Goal: Information Seeking & Learning: Learn about a topic

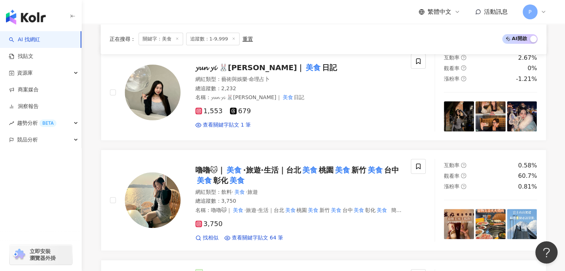
click at [373, 8] on div "繁體中文 活動訊息 P" at bounding box center [324, 12] width 446 height 24
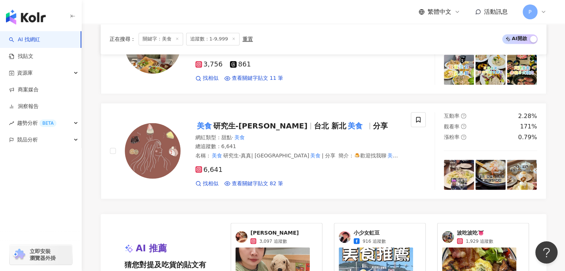
scroll to position [1264, 0]
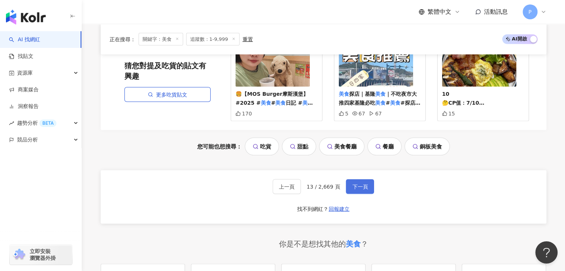
click at [353, 183] on button "下一頁" at bounding box center [360, 187] width 28 height 15
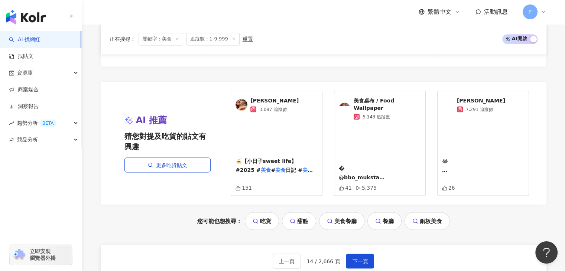
scroll to position [1376, 0]
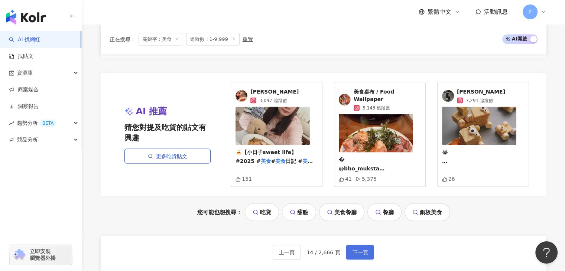
click at [365, 249] on span "下一頁" at bounding box center [360, 252] width 16 height 6
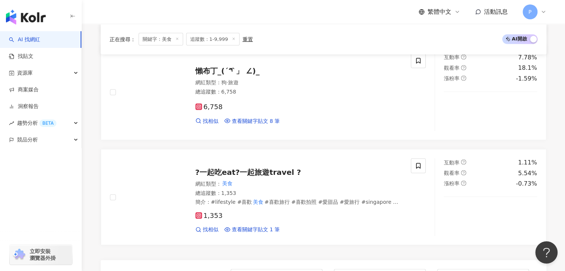
scroll to position [1563, 0]
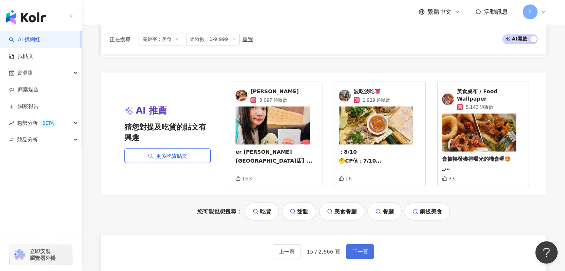
click at [360, 245] on button "下一頁" at bounding box center [360, 252] width 28 height 15
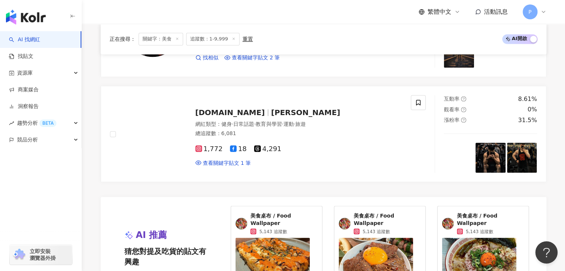
scroll to position [1451, 0]
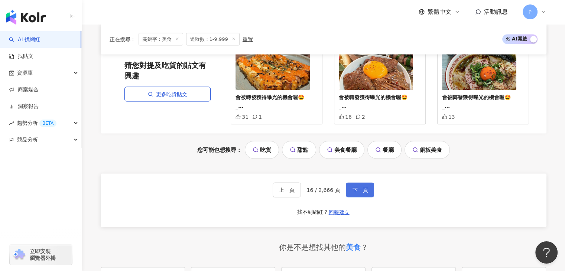
click at [360, 187] on span "下一頁" at bounding box center [360, 190] width 16 height 6
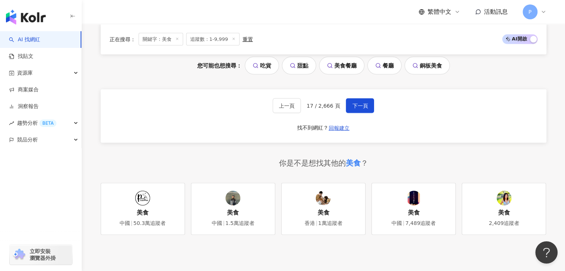
scroll to position [1599, 0]
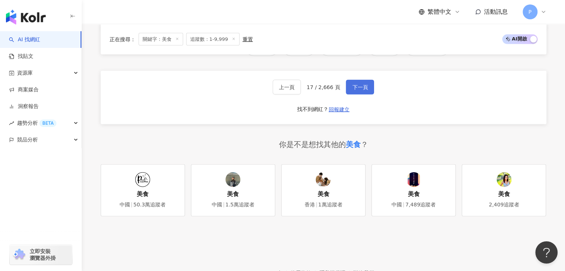
click at [360, 84] on span "下一頁" at bounding box center [360, 87] width 16 height 6
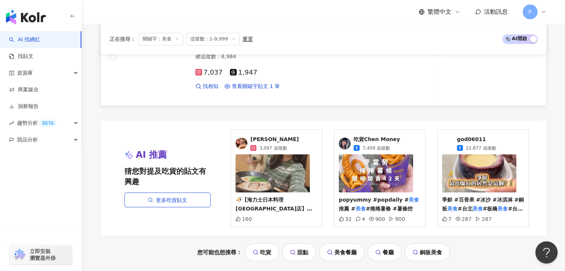
scroll to position [1450, 0]
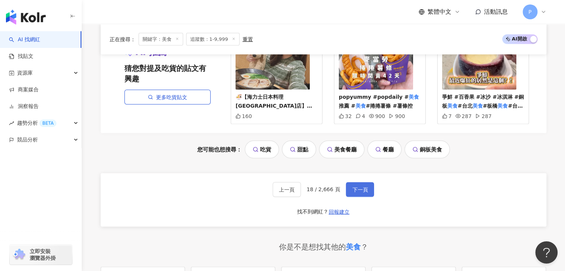
click at [355, 190] on span "下一頁" at bounding box center [360, 190] width 16 height 6
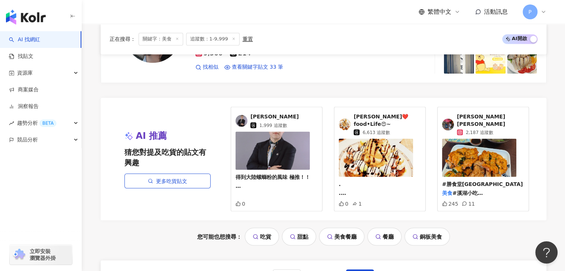
scroll to position [1487, 0]
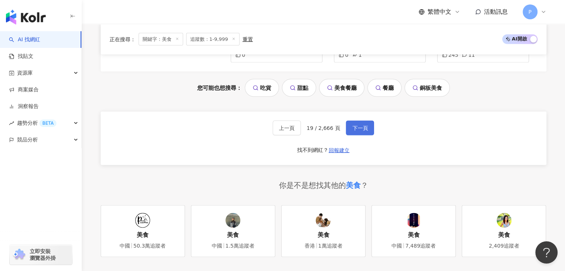
click at [354, 125] on span "下一頁" at bounding box center [360, 128] width 16 height 6
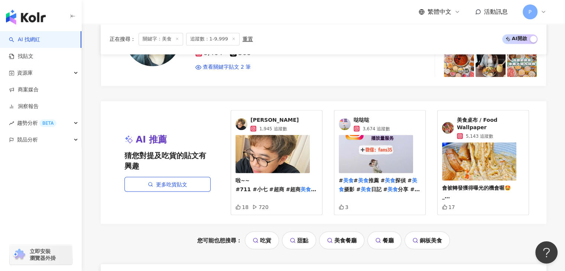
scroll to position [1416, 0]
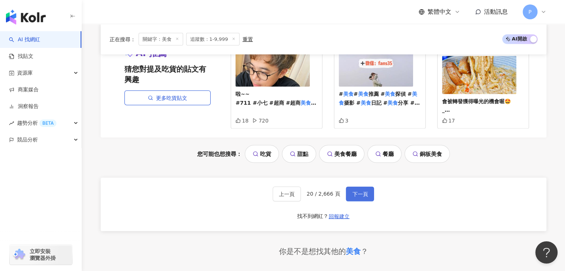
click at [355, 191] on span "下一頁" at bounding box center [360, 194] width 16 height 6
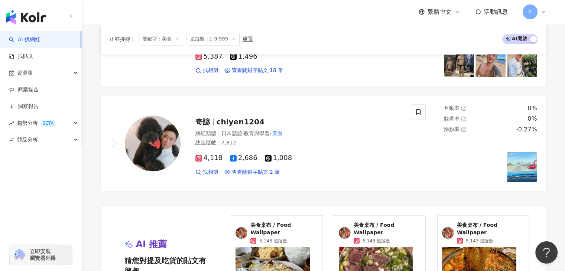
scroll to position [1413, 0]
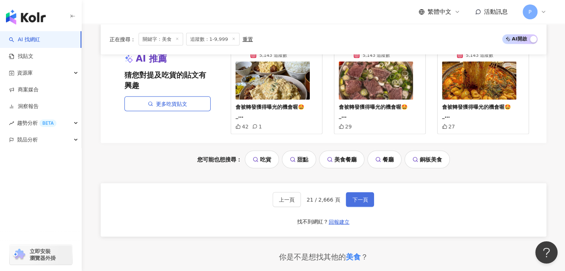
click at [360, 197] on span "下一頁" at bounding box center [360, 200] width 16 height 6
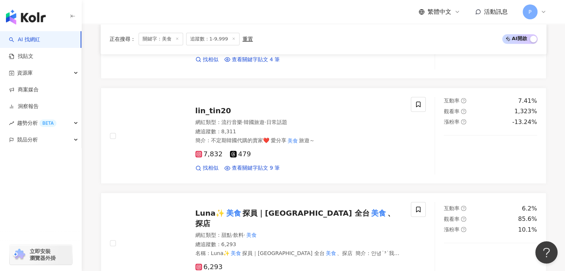
scroll to position [1410, 0]
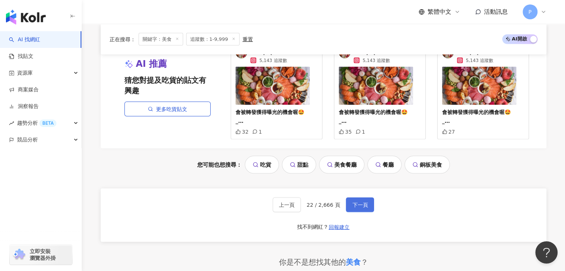
click at [363, 202] on span "下一頁" at bounding box center [360, 205] width 16 height 6
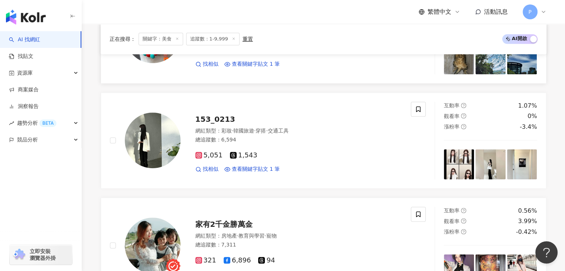
scroll to position [855, 0]
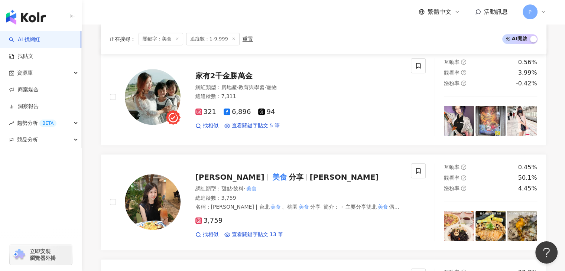
click at [550, 75] on div "正在搜尋 ： 關鍵字：美食 追蹤數：1-9,999 重置 AI 開啟 AI 關閉 din.foodie 大丁小丁ʕ•̀ω•́ʔ✧高雄 台南 美食 ｜旅遊?抽獎…" at bounding box center [324, 92] width 476 height 1631
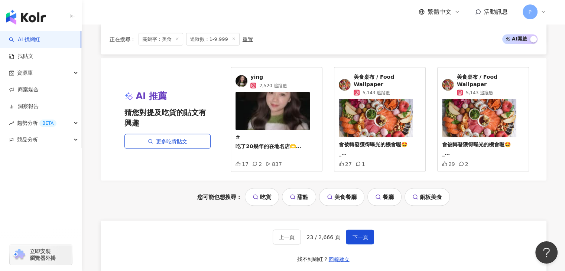
scroll to position [1413, 0]
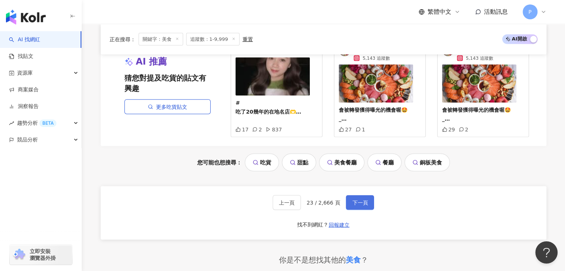
click at [359, 195] on button "下一頁" at bounding box center [360, 202] width 28 height 15
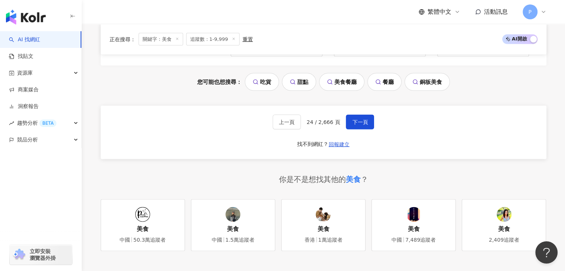
scroll to position [1416, 0]
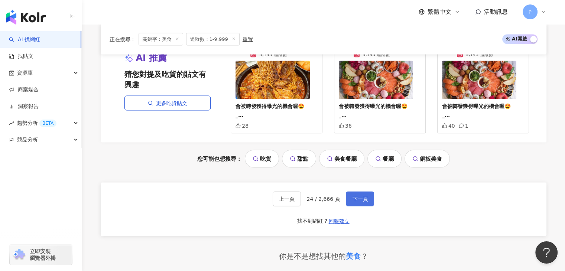
click at [368, 192] on button "下一頁" at bounding box center [360, 199] width 28 height 15
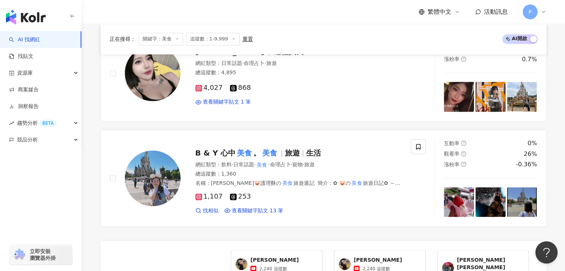
scroll to position [1376, 0]
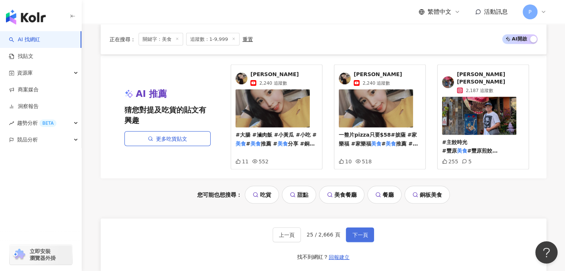
click at [365, 232] on span "下一頁" at bounding box center [360, 235] width 16 height 6
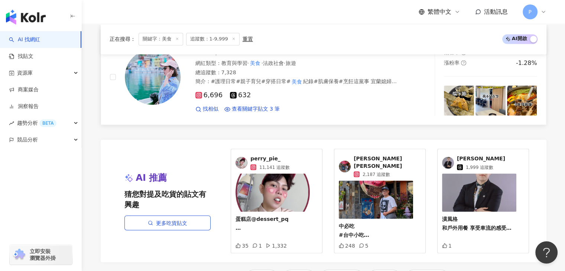
scroll to position [1418, 0]
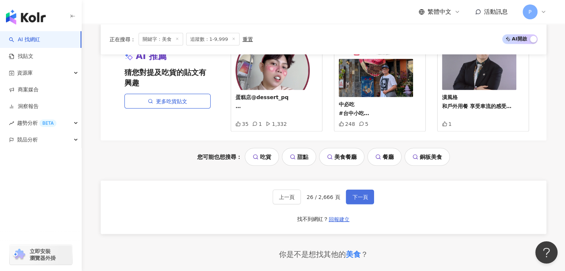
click at [354, 194] on span "下一頁" at bounding box center [360, 197] width 16 height 6
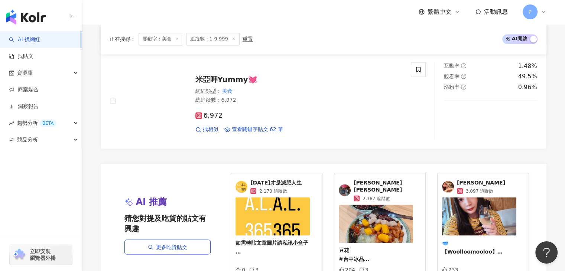
scroll to position [1460, 0]
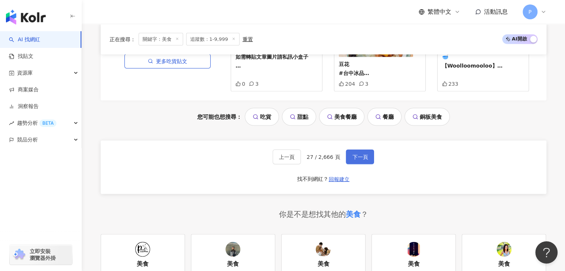
click at [368, 150] on button "下一頁" at bounding box center [360, 157] width 28 height 15
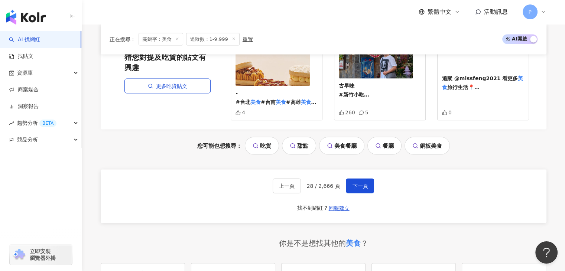
scroll to position [1524, 0]
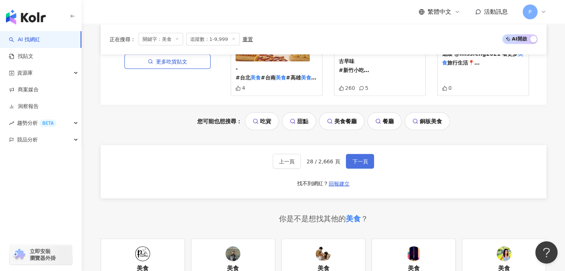
click at [365, 159] on span "下一頁" at bounding box center [360, 162] width 16 height 6
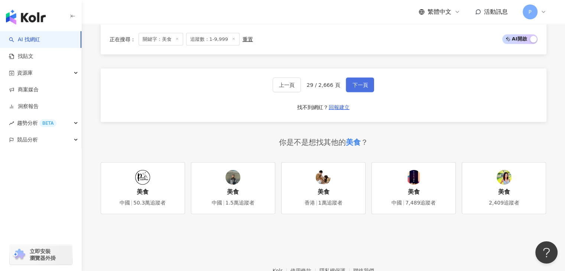
scroll to position [1573, 0]
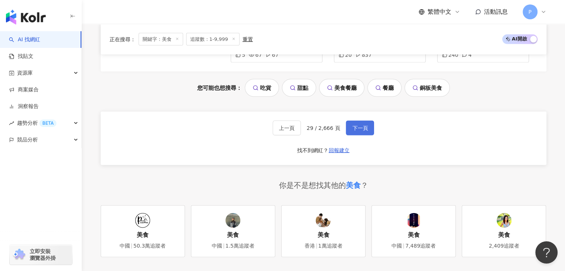
click at [358, 125] on span "下一頁" at bounding box center [360, 128] width 16 height 6
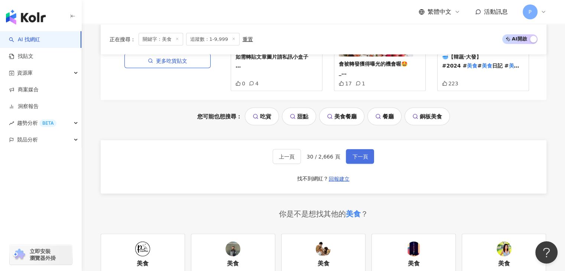
click at [358, 152] on button "下一頁" at bounding box center [360, 156] width 28 height 15
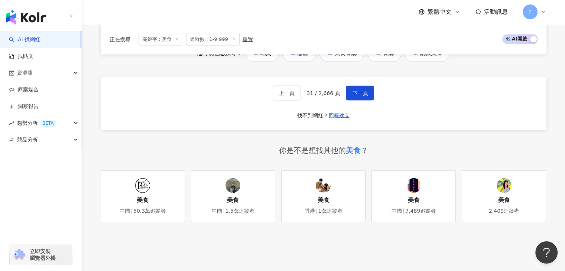
scroll to position [1501, 0]
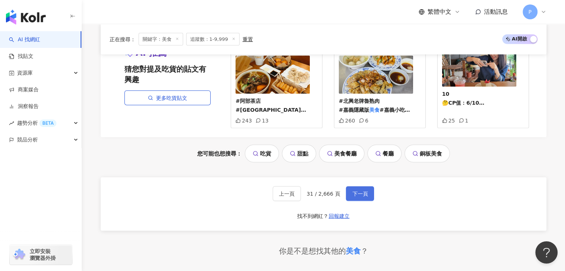
click at [359, 191] on span "下一頁" at bounding box center [360, 194] width 16 height 6
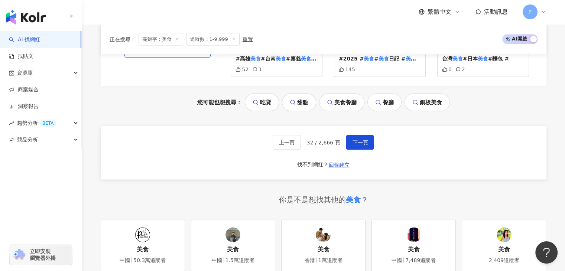
scroll to position [1438, 0]
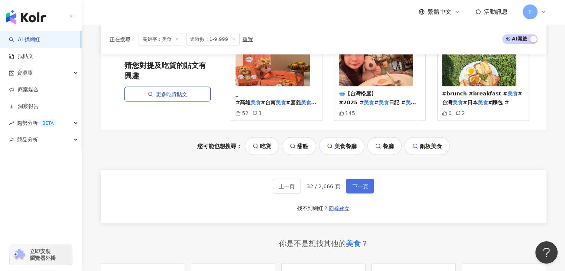
click at [363, 184] on span "下一頁" at bounding box center [360, 187] width 16 height 6
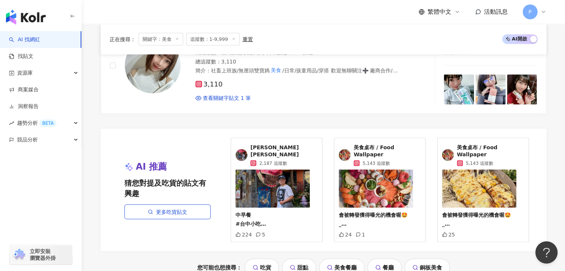
scroll to position [1599, 0]
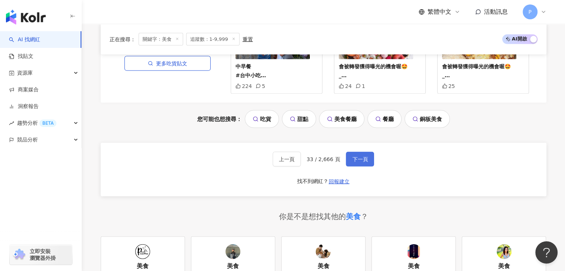
click at [360, 157] on span "下一頁" at bounding box center [360, 160] width 16 height 6
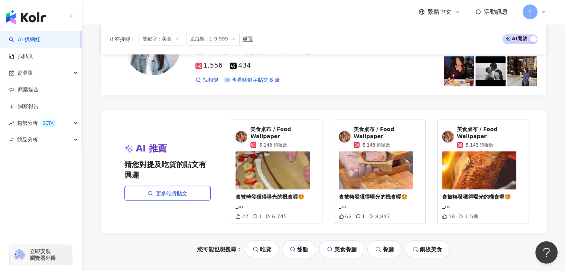
scroll to position [1487, 0]
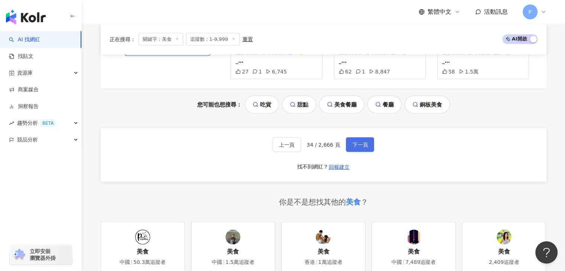
click at [356, 142] on span "下一頁" at bounding box center [360, 145] width 16 height 6
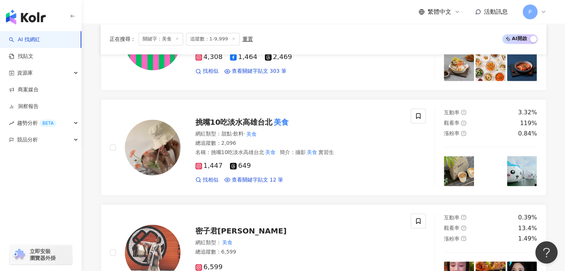
scroll to position [1376, 0]
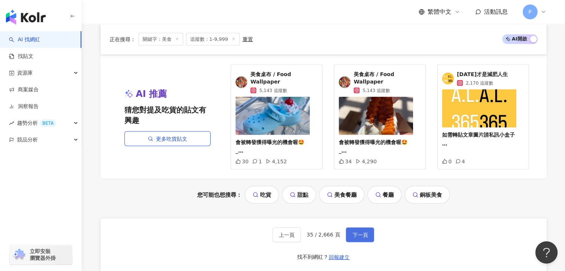
click at [358, 228] on button "下一頁" at bounding box center [360, 235] width 28 height 15
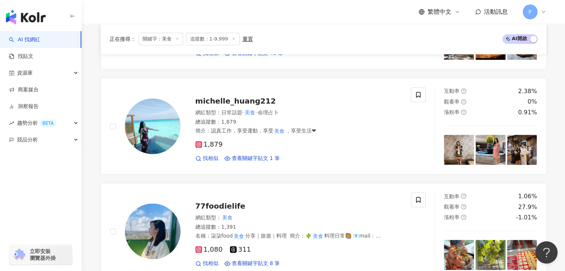
scroll to position [855, 0]
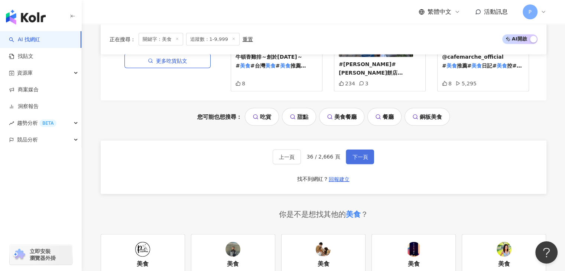
click at [364, 152] on button "下一頁" at bounding box center [360, 157] width 28 height 15
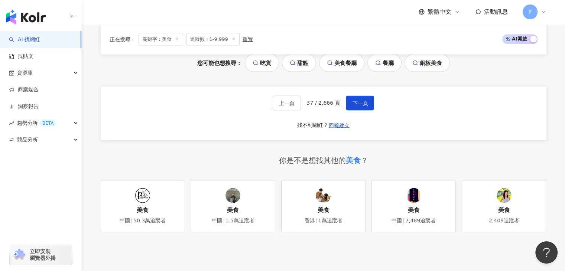
scroll to position [1453, 0]
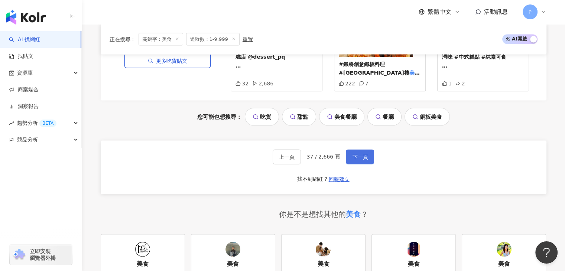
click at [352, 154] on span "下一頁" at bounding box center [360, 157] width 16 height 6
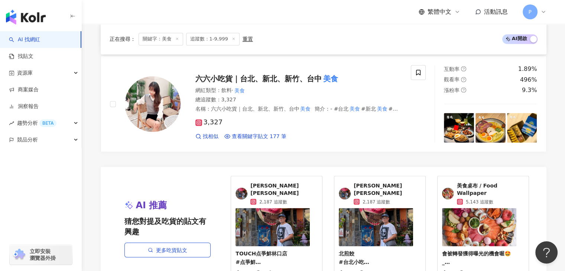
scroll to position [1450, 0]
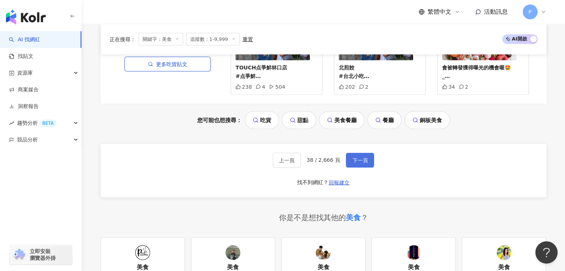
drag, startPoint x: 363, startPoint y: 146, endPoint x: 368, endPoint y: 146, distance: 5.2
click at [363, 158] on span "下一頁" at bounding box center [360, 161] width 16 height 6
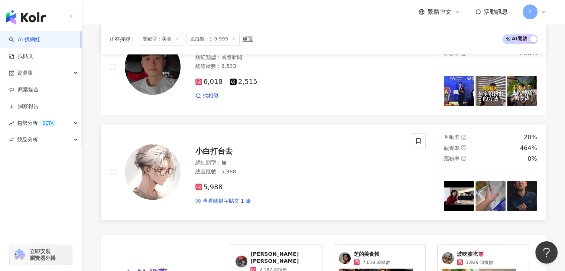
scroll to position [1413, 0]
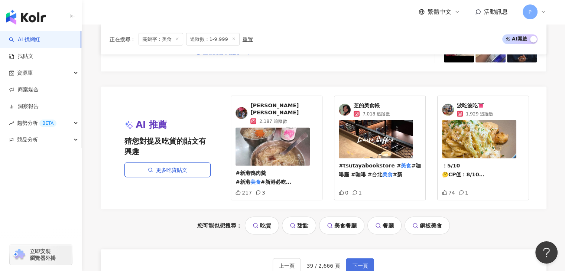
click at [365, 258] on button "下一頁" at bounding box center [360, 265] width 28 height 15
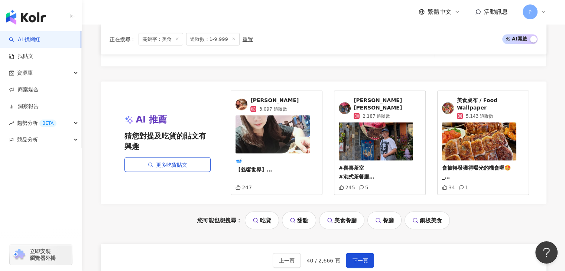
scroll to position [1620, 0]
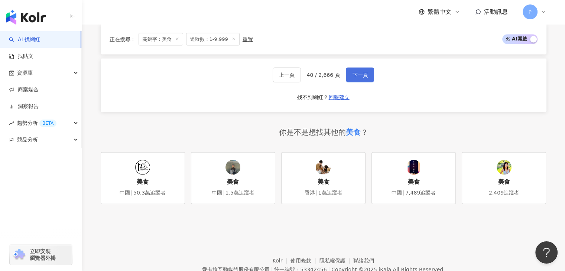
click at [364, 72] on span "下一頁" at bounding box center [360, 75] width 16 height 6
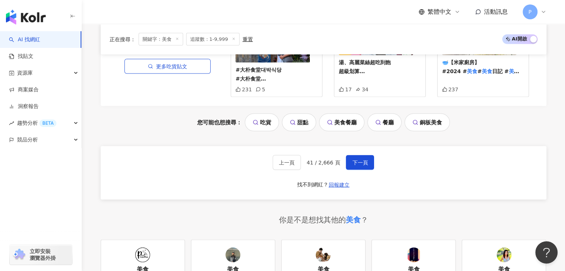
scroll to position [1487, 0]
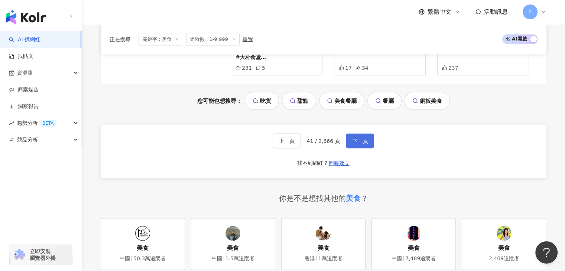
click at [371, 136] on button "下一頁" at bounding box center [360, 141] width 28 height 15
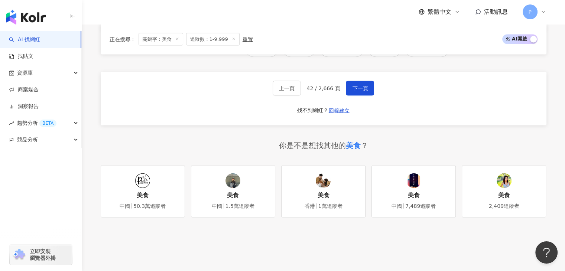
scroll to position [1575, 0]
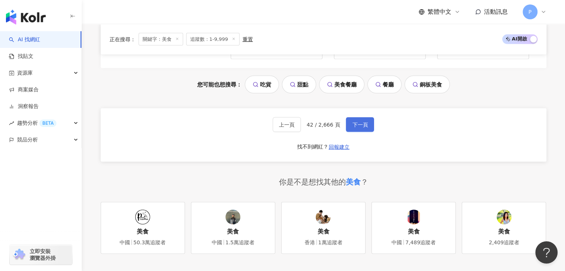
drag, startPoint x: 365, startPoint y: 112, endPoint x: 368, endPoint y: 116, distance: 5.1
click at [365, 122] on span "下一頁" at bounding box center [360, 125] width 16 height 6
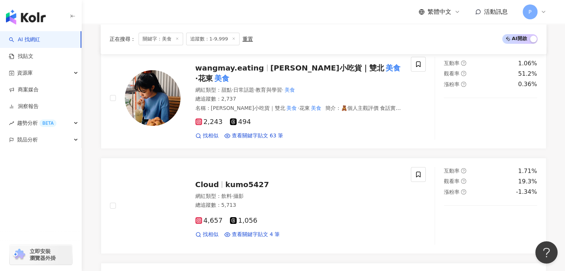
scroll to position [78, 0]
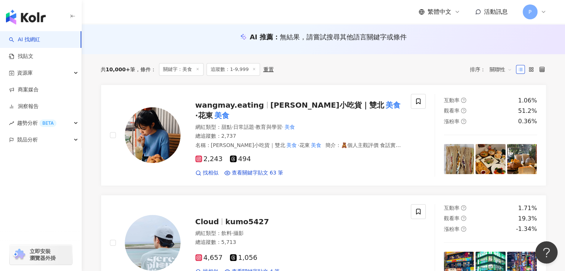
drag, startPoint x: 249, startPoint y: 108, endPoint x: 358, endPoint y: 73, distance: 114.6
click at [358, 73] on div "共 10,000+ 筆 條件 ： 關鍵字：美食 追蹤數：1-9,999 重置 排序： 關聯性" at bounding box center [324, 69] width 446 height 13
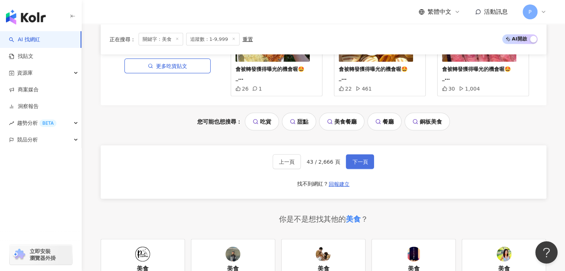
click at [364, 155] on button "下一頁" at bounding box center [360, 162] width 28 height 15
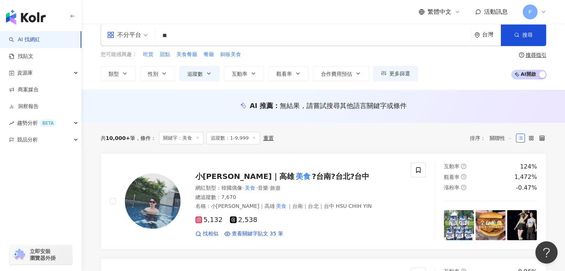
scroll to position [0, 0]
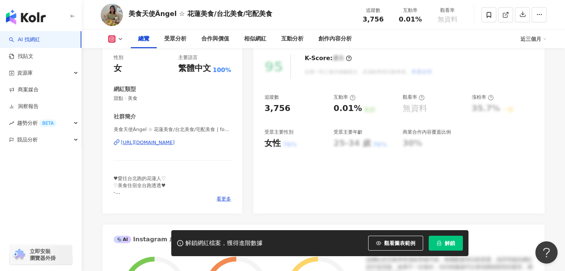
scroll to position [112, 0]
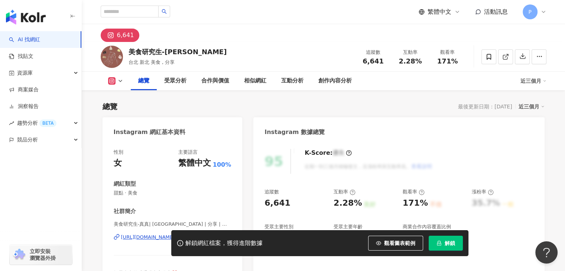
click at [175, 234] on div "https://www.instagram.com/master_of_foodie/" at bounding box center [148, 237] width 54 height 7
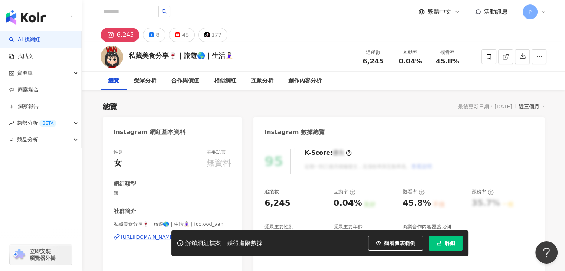
click at [190, 234] on div "https://www.instagram.com/foo.ood_van/" at bounding box center [168, 237] width 94 height 7
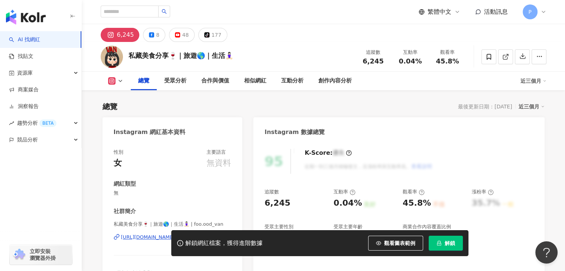
scroll to position [37, 0]
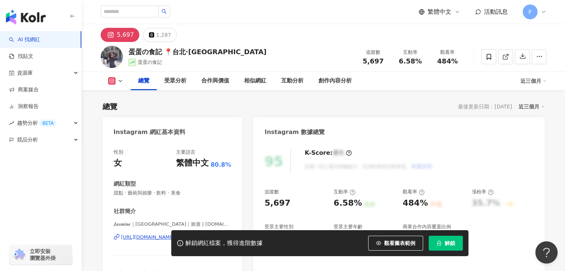
scroll to position [37, 0]
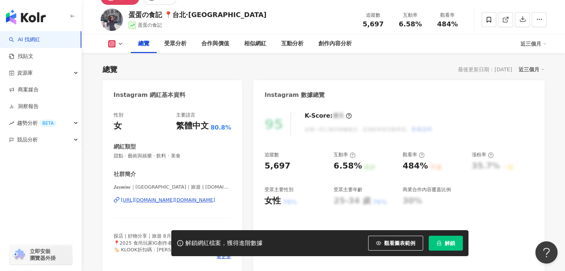
click at [158, 200] on div "https://www.instagram.com/jas.daily.tw/" at bounding box center [168, 200] width 94 height 7
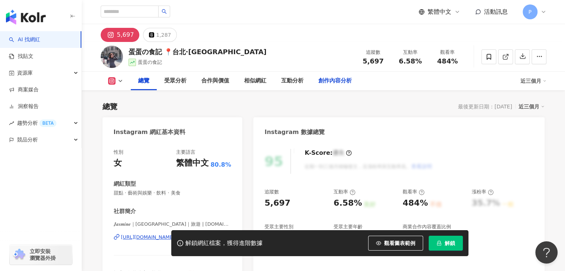
scroll to position [149, 0]
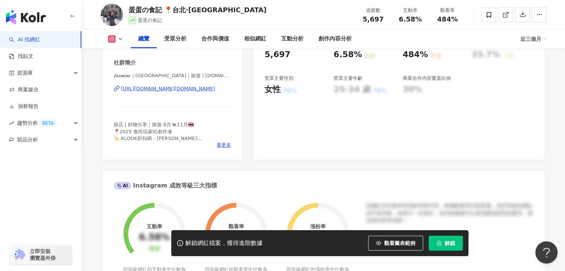
click at [201, 92] on div "https://www.instagram.com/jas.daily.tw/" at bounding box center [168, 89] width 94 height 7
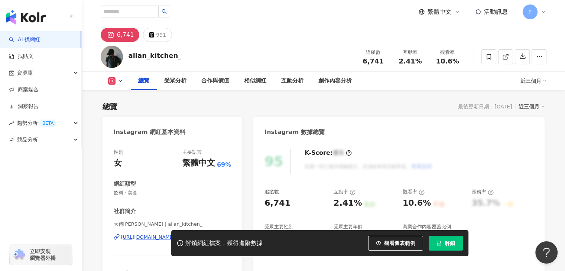
click at [160, 238] on div "解鎖網紅檔案，獲得進階數據 觀看圖表範例 解鎖" at bounding box center [282, 243] width 565 height 26
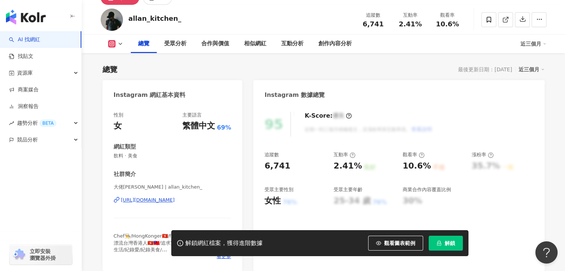
scroll to position [74, 0]
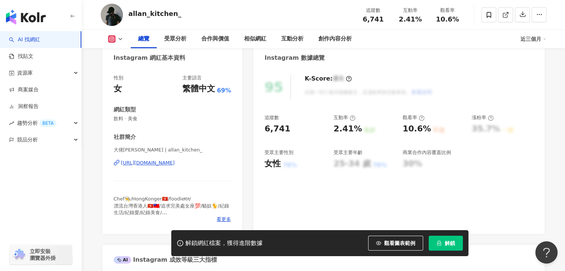
click at [175, 165] on div "https://www.instagram.com/allan_kitchen_/" at bounding box center [148, 163] width 54 height 7
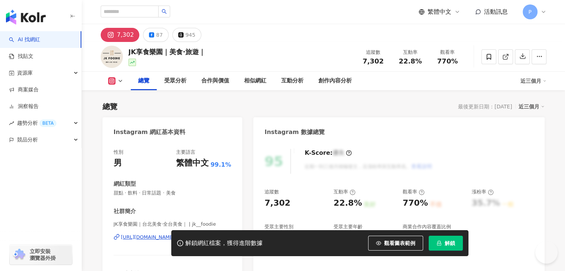
click at [174, 234] on div "[URL][DOMAIN_NAME]" at bounding box center [148, 237] width 54 height 7
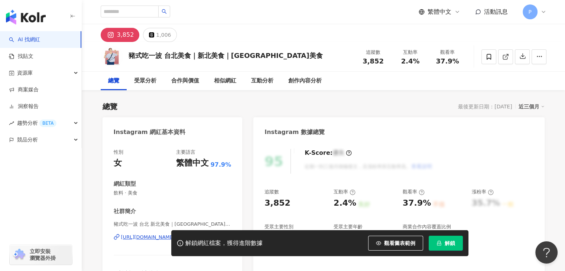
click at [175, 234] on div "https://www.instagram.com/cccchhhhuuuu_eat/" at bounding box center [148, 237] width 54 height 7
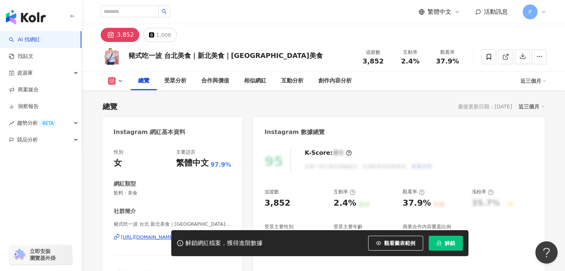
scroll to position [37, 0]
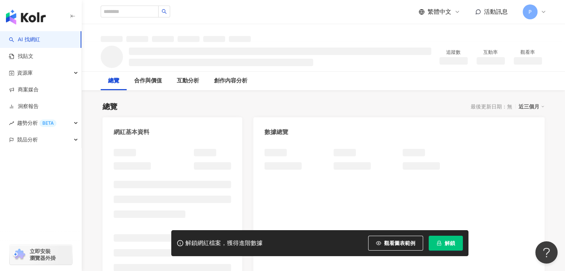
scroll to position [37, 0]
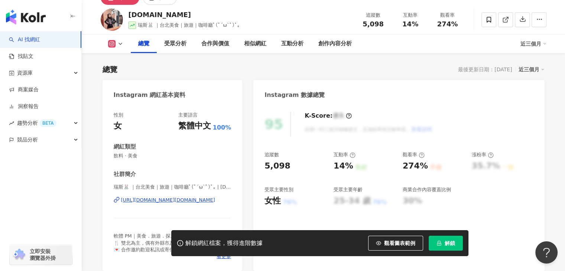
click at [175, 204] on div "https://www.instagram.com/iris.love.food/" at bounding box center [168, 200] width 94 height 7
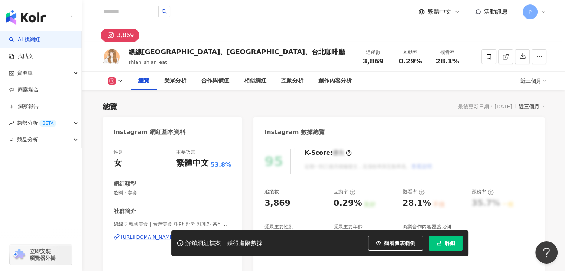
click at [154, 239] on div "解鎖網紅檔案，獲得進階數據 觀看圖表範例 解鎖" at bounding box center [282, 243] width 565 height 26
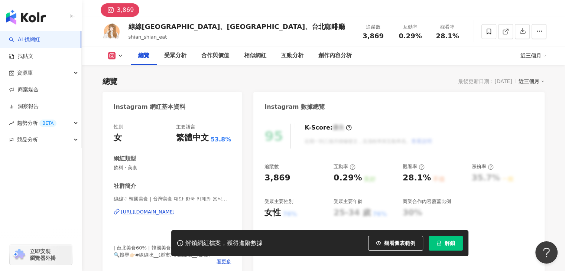
scroll to position [37, 0]
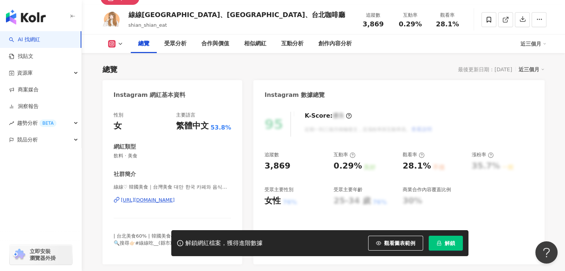
click at [175, 201] on div "https://www.instagram.com/shian_shian_eat/" at bounding box center [148, 200] width 54 height 7
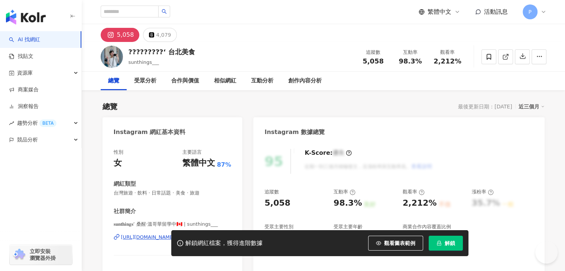
click at [175, 234] on div "https://www.instagram.com/sunthings___/" at bounding box center [148, 237] width 54 height 7
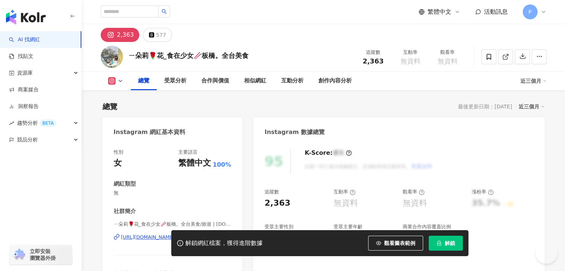
click at [150, 234] on div "[URL][DOMAIN_NAME][DOMAIN_NAME]" at bounding box center [168, 237] width 94 height 7
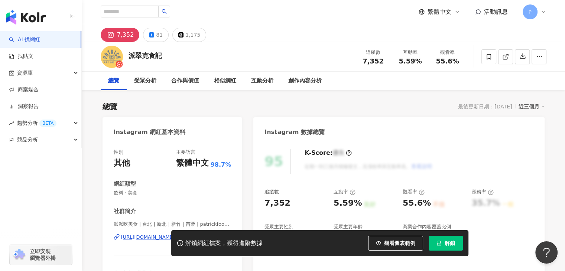
click at [175, 234] on div "https://www.instagram.com/patrickfood2022/" at bounding box center [148, 237] width 54 height 7
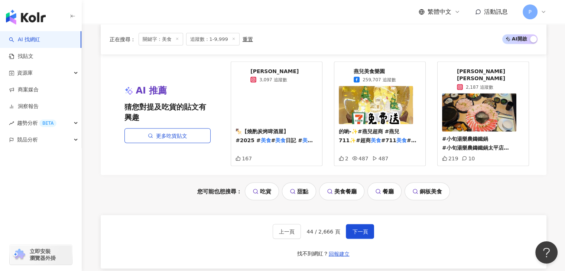
scroll to position [1450, 0]
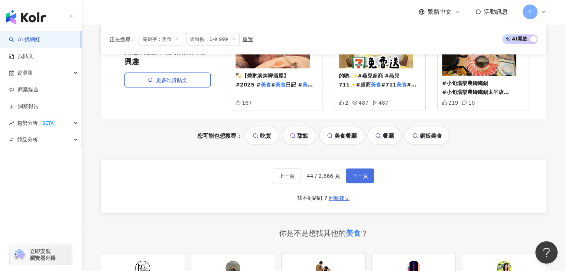
drag, startPoint x: 361, startPoint y: 166, endPoint x: 363, endPoint y: 163, distance: 4.0
click at [361, 173] on span "下一頁" at bounding box center [360, 176] width 16 height 6
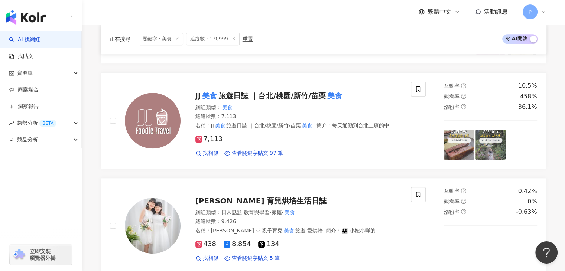
scroll to position [1457, 0]
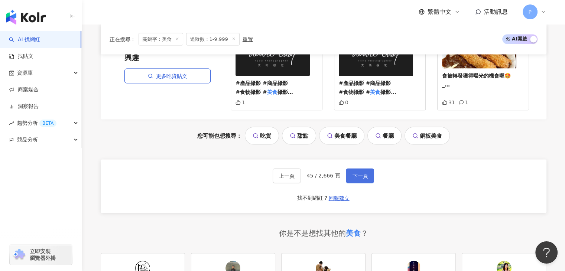
click at [361, 173] on span "下一頁" at bounding box center [360, 176] width 16 height 6
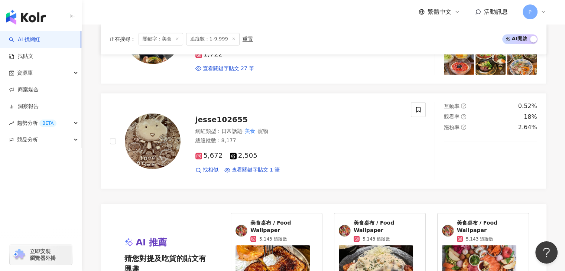
scroll to position [1413, 0]
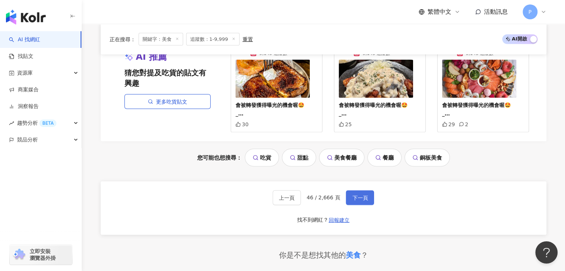
click at [356, 195] on span "下一頁" at bounding box center [360, 198] width 16 height 6
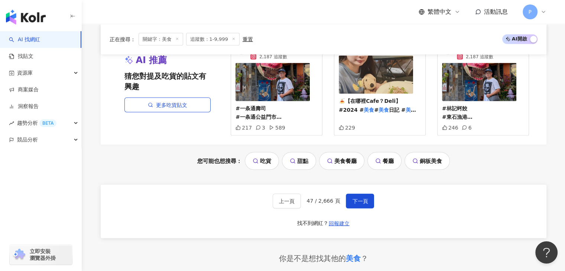
scroll to position [1524, 0]
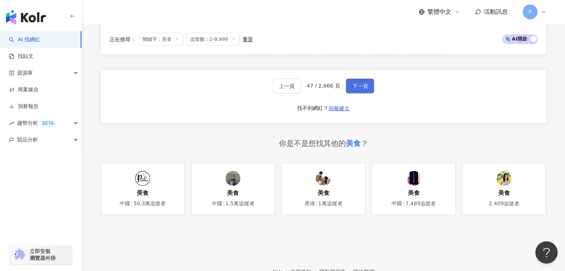
click at [360, 83] on span "下一頁" at bounding box center [360, 86] width 16 height 6
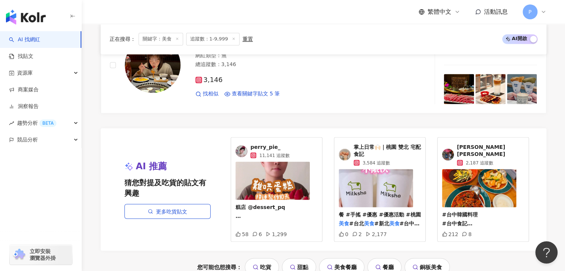
scroll to position [1499, 0]
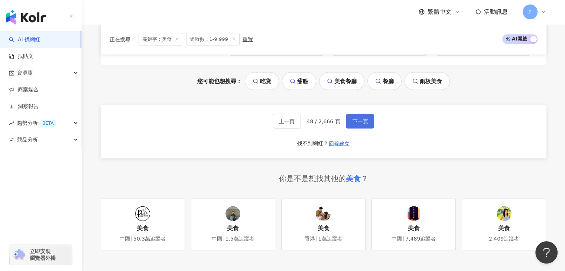
click at [360, 119] on span "下一頁" at bounding box center [360, 122] width 16 height 6
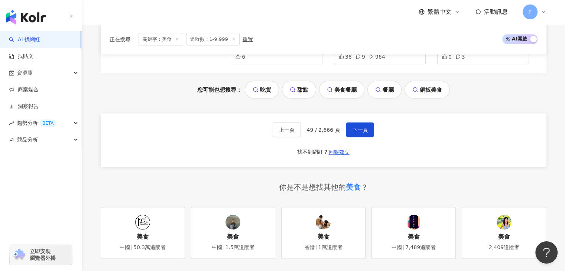
scroll to position [1466, 0]
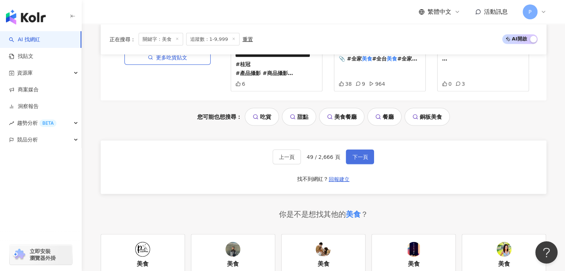
click at [357, 154] on span "下一頁" at bounding box center [360, 157] width 16 height 6
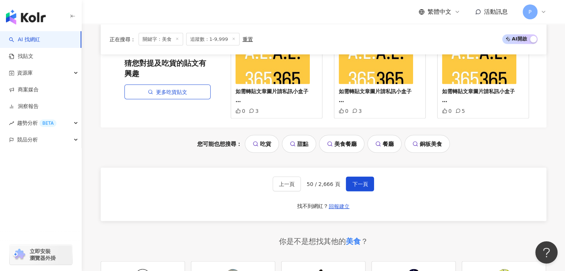
scroll to position [1432, 0]
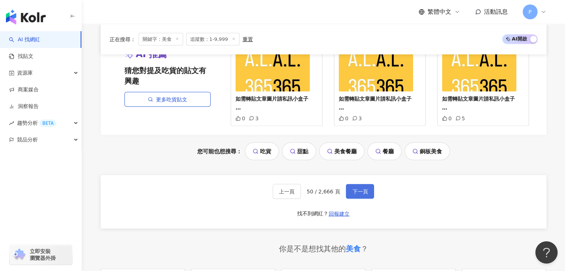
click at [368, 184] on button "下一頁" at bounding box center [360, 191] width 28 height 15
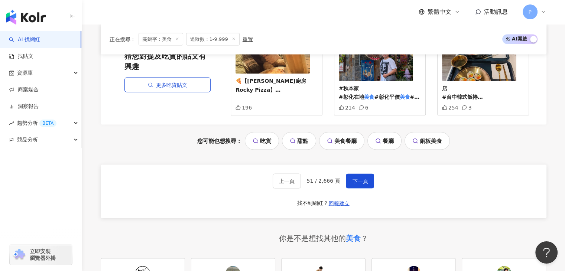
scroll to position [1416, 0]
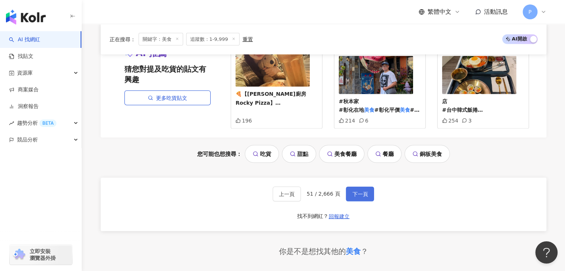
click at [356, 187] on button "下一頁" at bounding box center [360, 194] width 28 height 15
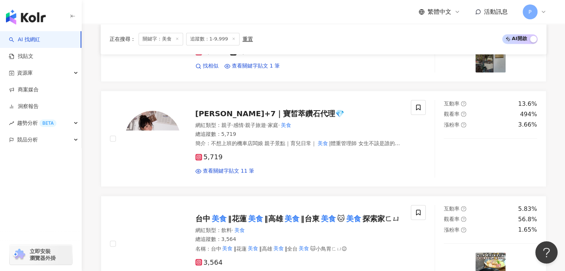
scroll to position [1190, 0]
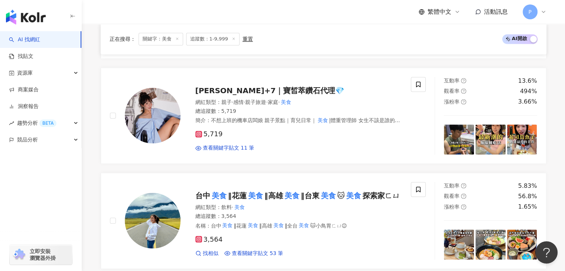
click at [14, 194] on div "button" at bounding box center [41, 172] width 82 height 49
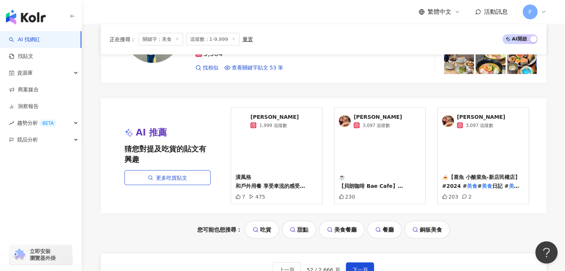
scroll to position [1561, 0]
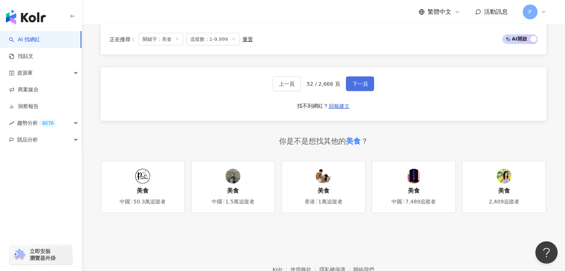
click at [363, 84] on span "下一頁" at bounding box center [360, 84] width 16 height 6
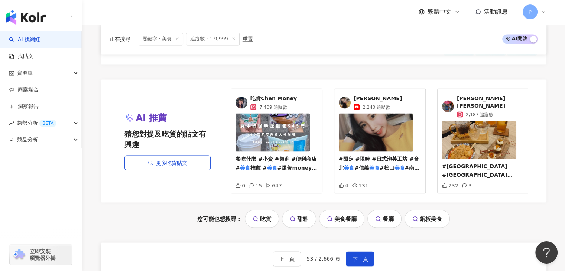
scroll to position [1413, 0]
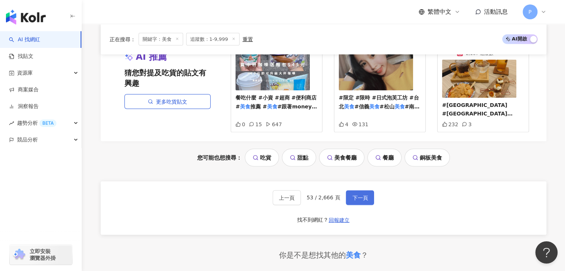
click at [354, 195] on span "下一頁" at bounding box center [360, 198] width 16 height 6
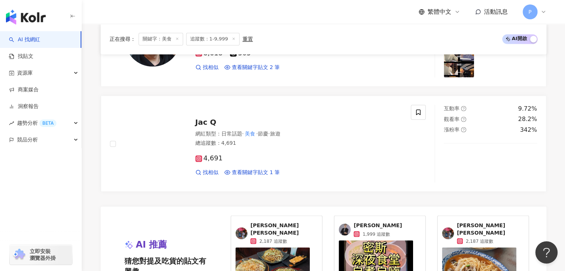
scroll to position [1338, 0]
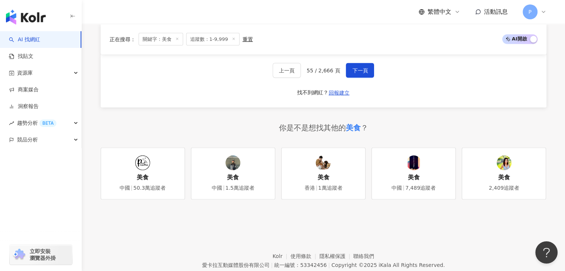
scroll to position [1512, 0]
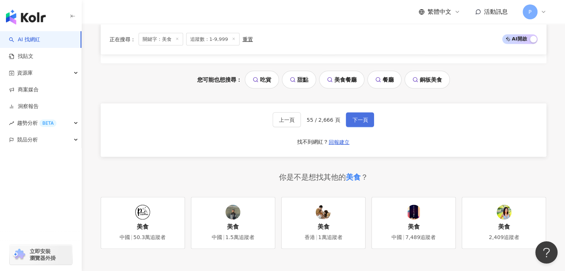
click at [359, 113] on button "下一頁" at bounding box center [360, 120] width 28 height 15
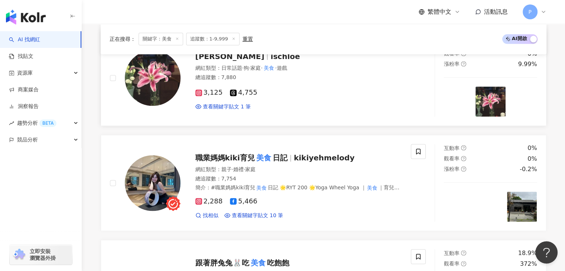
scroll to position [865, 0]
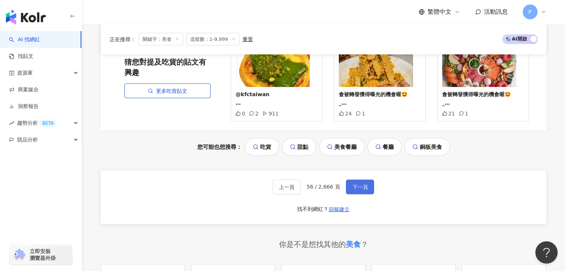
click at [362, 184] on span "下一頁" at bounding box center [360, 187] width 16 height 6
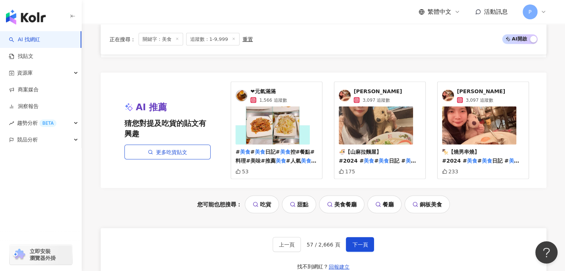
scroll to position [1517, 0]
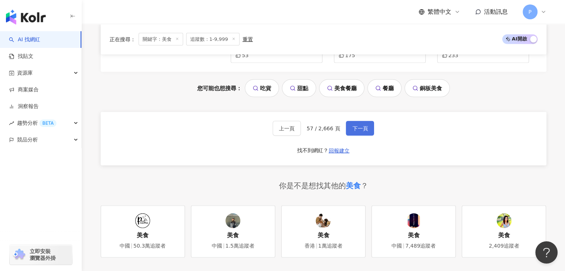
click at [354, 126] on span "下一頁" at bounding box center [360, 129] width 16 height 6
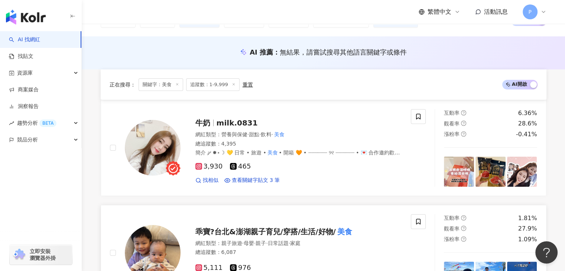
scroll to position [149, 0]
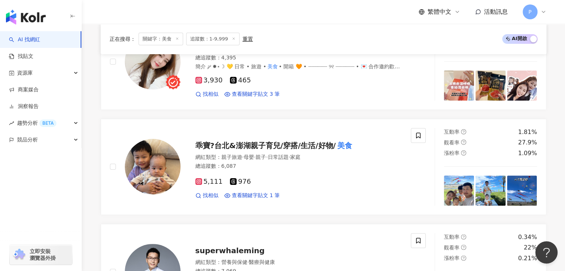
click at [26, 197] on div "button" at bounding box center [41, 172] width 82 height 49
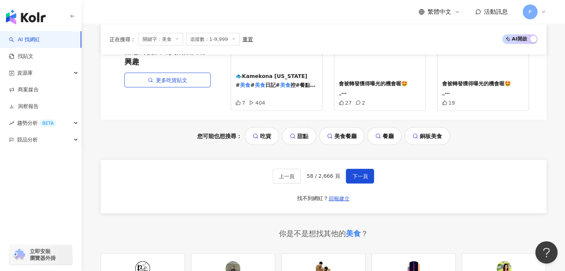
scroll to position [1450, 0]
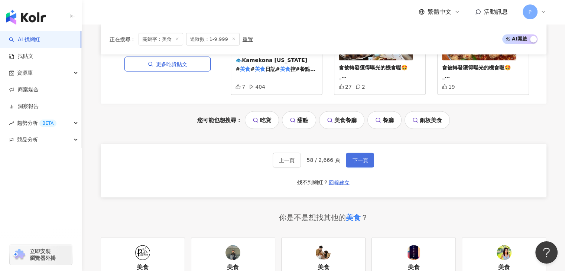
click at [361, 153] on button "下一頁" at bounding box center [360, 160] width 28 height 15
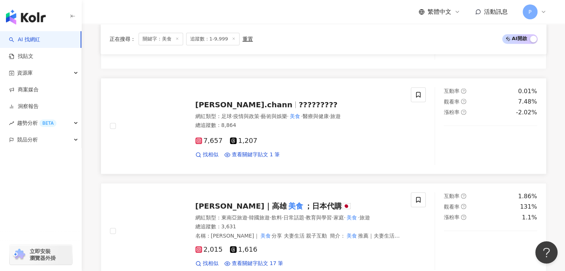
scroll to position [409, 0]
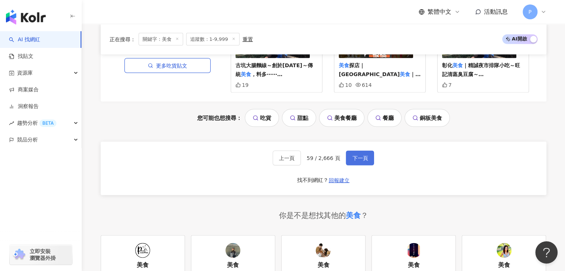
click at [359, 155] on span "下一頁" at bounding box center [360, 158] width 16 height 6
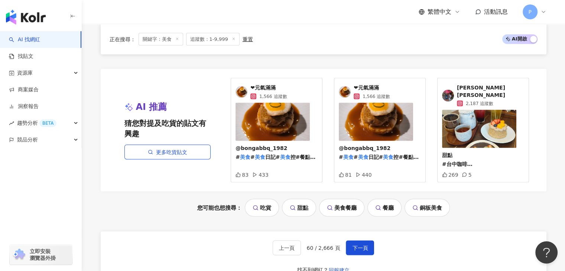
scroll to position [1524, 0]
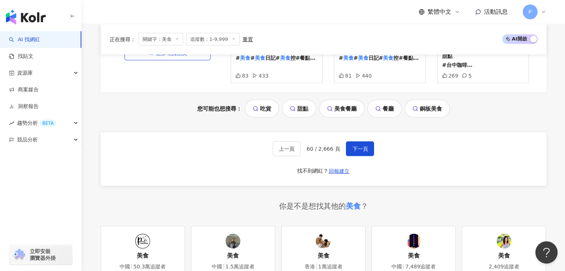
drag, startPoint x: 6, startPoint y: 197, endPoint x: 165, endPoint y: 166, distance: 162.1
click at [7, 197] on div "button" at bounding box center [41, 172] width 82 height 49
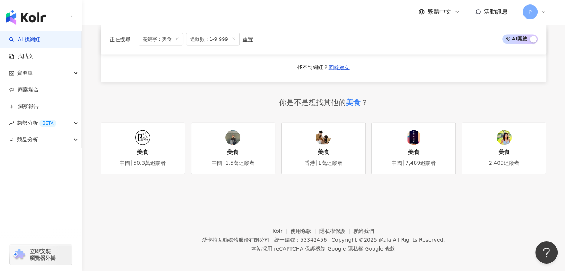
scroll to position [1516, 0]
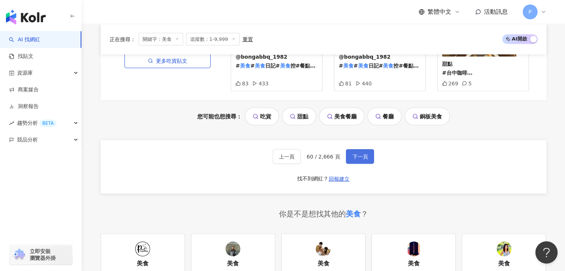
click at [362, 150] on button "下一頁" at bounding box center [360, 156] width 28 height 15
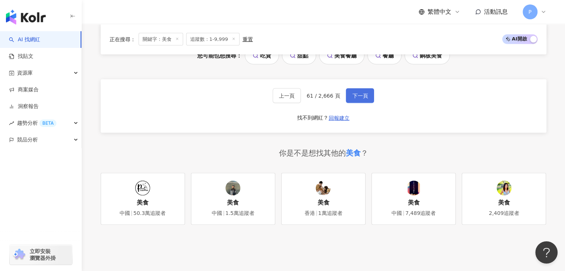
scroll to position [1475, 0]
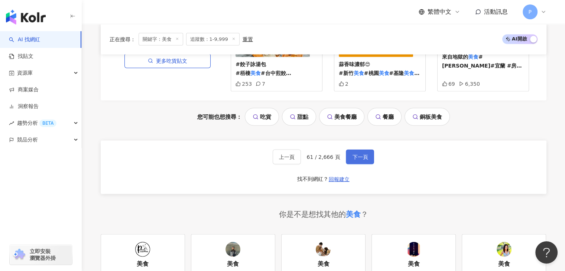
drag, startPoint x: 360, startPoint y: 149, endPoint x: 361, endPoint y: 152, distance: 3.9
click at [360, 154] on span "下一頁" at bounding box center [360, 157] width 16 height 6
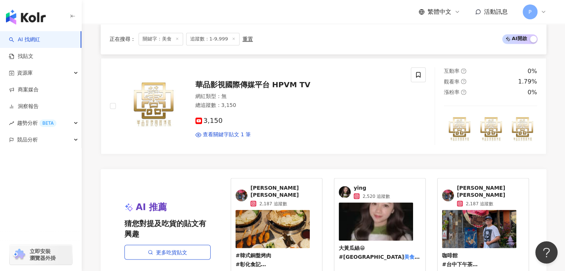
scroll to position [1529, 0]
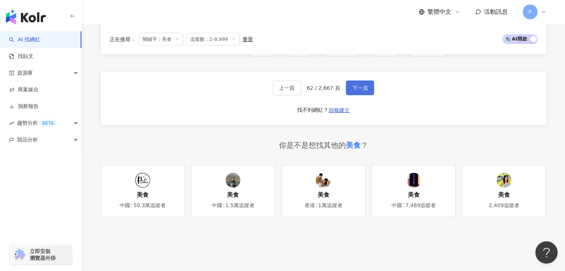
click at [356, 81] on button "下一頁" at bounding box center [360, 88] width 28 height 15
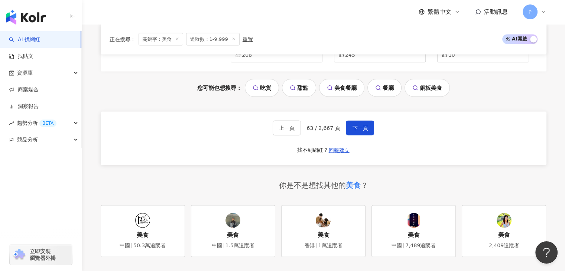
scroll to position [1494, 0]
click at [356, 126] on span "下一頁" at bounding box center [360, 129] width 16 height 6
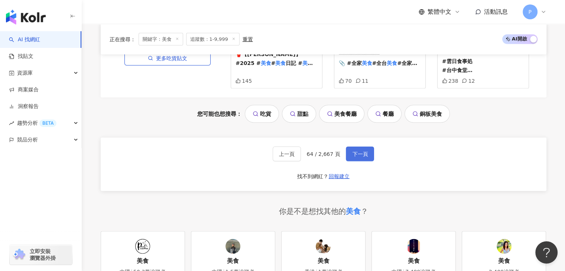
scroll to position [1564, 0]
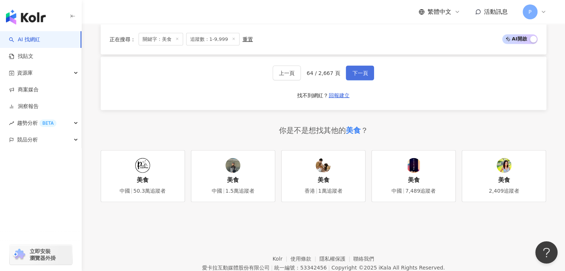
click at [363, 66] on button "下一頁" at bounding box center [360, 73] width 28 height 15
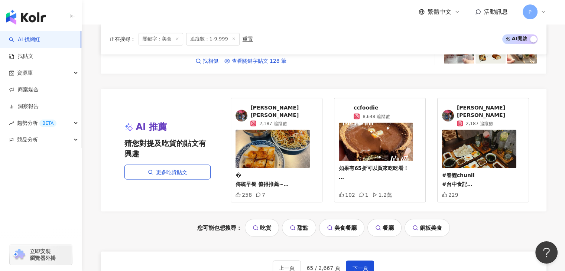
scroll to position [1343, 0]
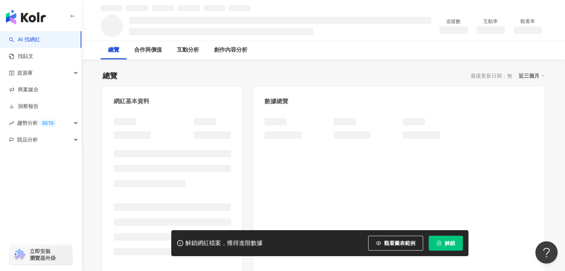
scroll to position [37, 0]
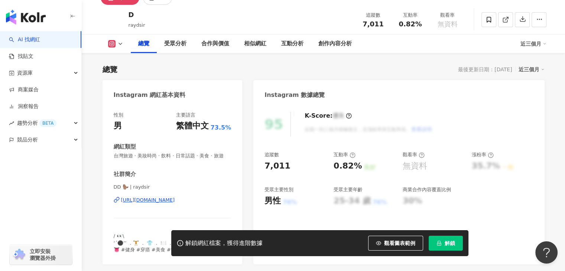
scroll to position [29, 0]
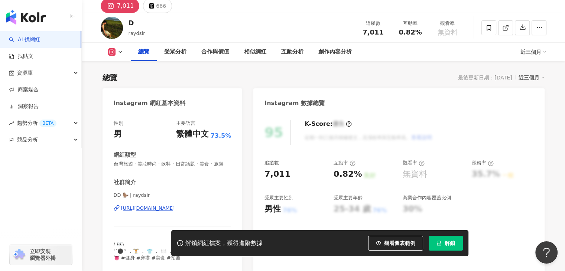
drag, startPoint x: 184, startPoint y: 216, endPoint x: 183, endPoint y: 209, distance: 7.9
click at [175, 212] on div "https://www.instagram.com/raydsir/" at bounding box center [148, 208] width 54 height 7
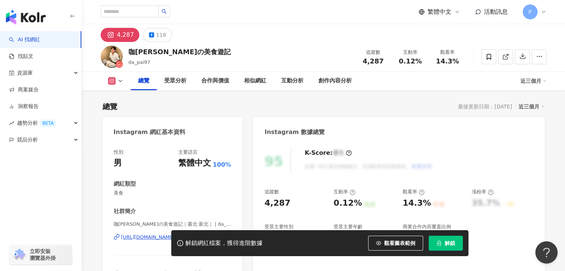
scroll to position [37, 0]
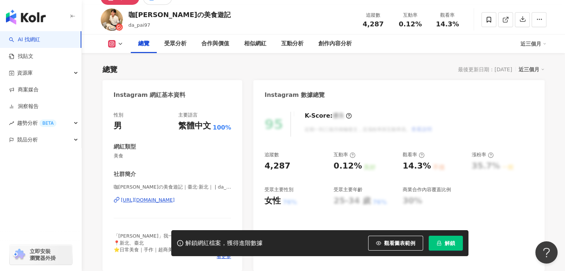
click at [175, 201] on div "[URL][DOMAIN_NAME]" at bounding box center [148, 200] width 54 height 7
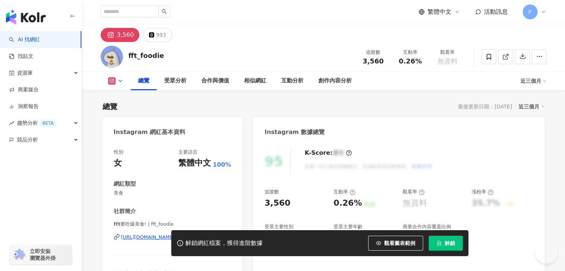
scroll to position [37, 0]
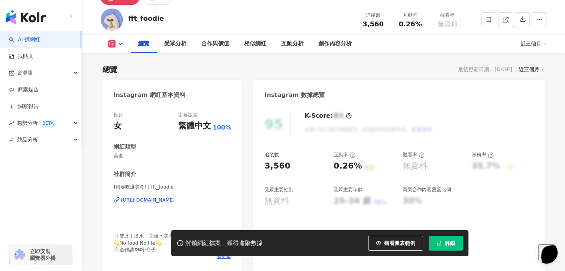
click at [175, 200] on div "[URL][DOMAIN_NAME]" at bounding box center [148, 200] width 54 height 7
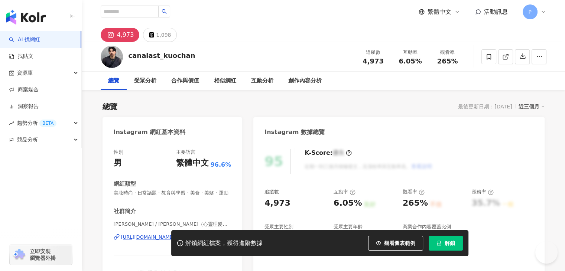
click at [175, 234] on div "https://www.instagram.com/canalast_kuochan/" at bounding box center [148, 237] width 54 height 7
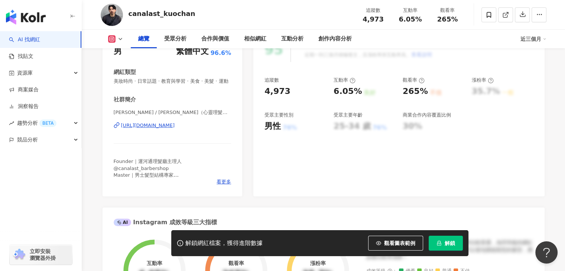
scroll to position [112, 0]
